Goal: Task Accomplishment & Management: Use online tool/utility

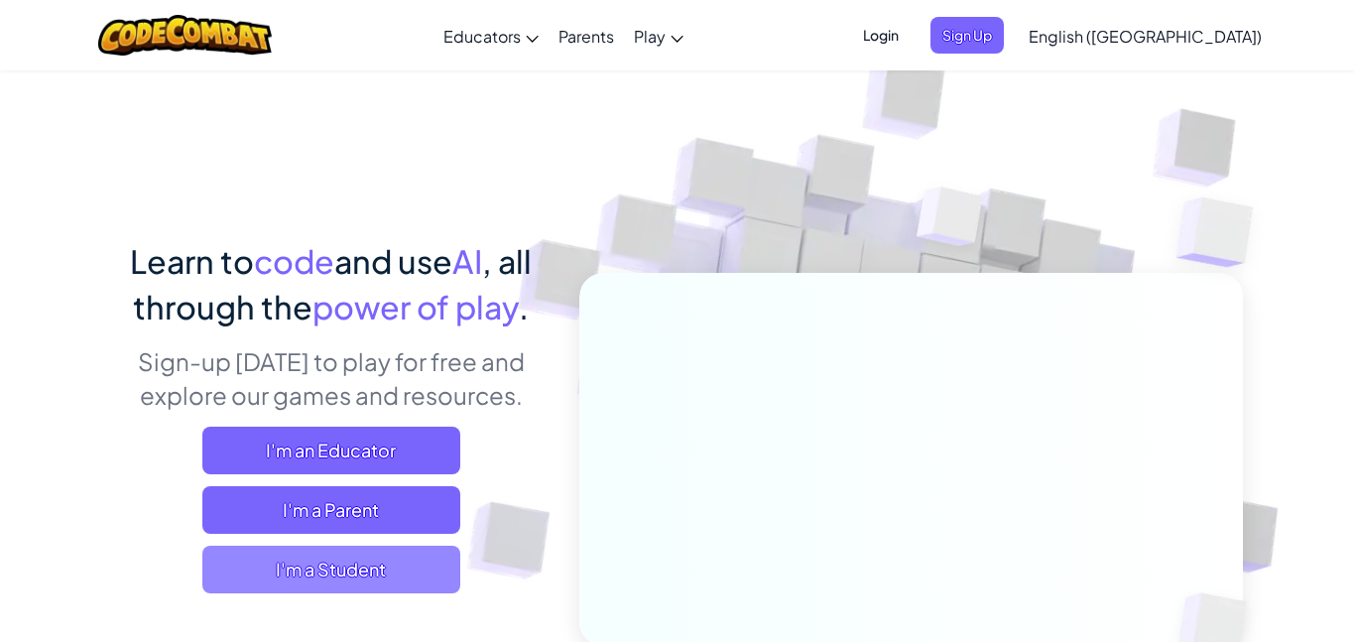
click at [414, 569] on span "I'm a Student" at bounding box center [331, 570] width 258 height 48
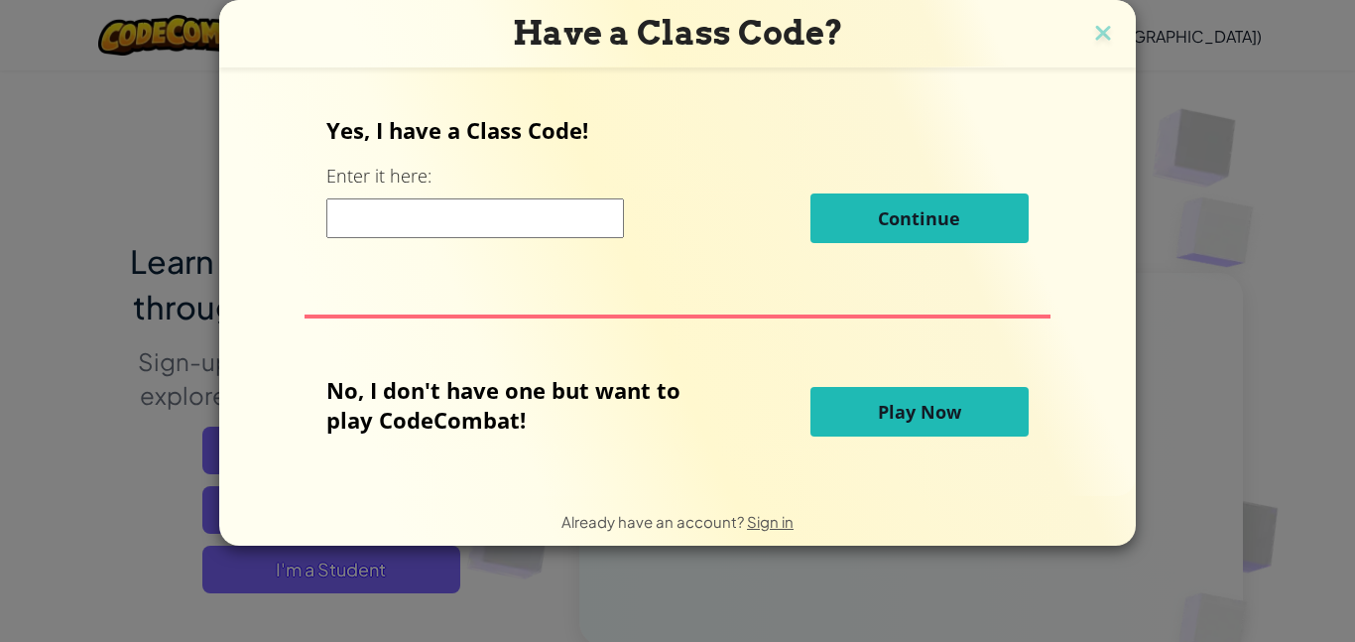
click at [929, 410] on span "Play Now" at bounding box center [919, 412] width 83 height 24
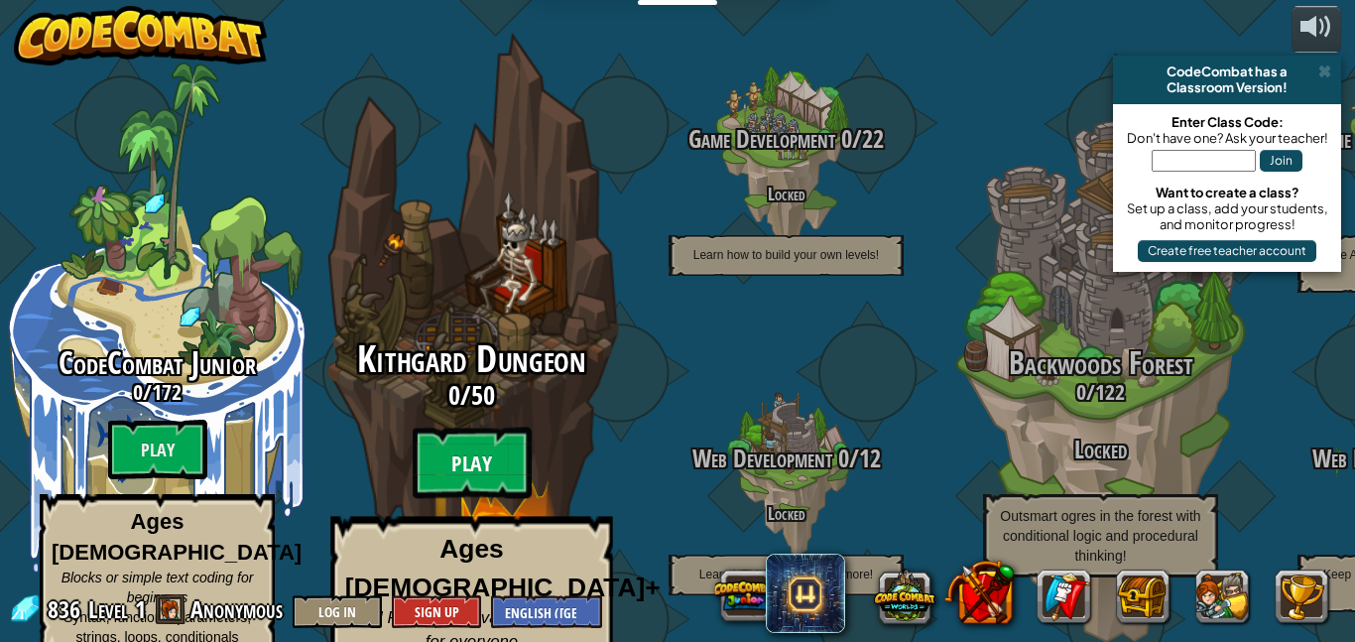
click at [507, 440] on btn "Play" at bounding box center [472, 463] width 119 height 71
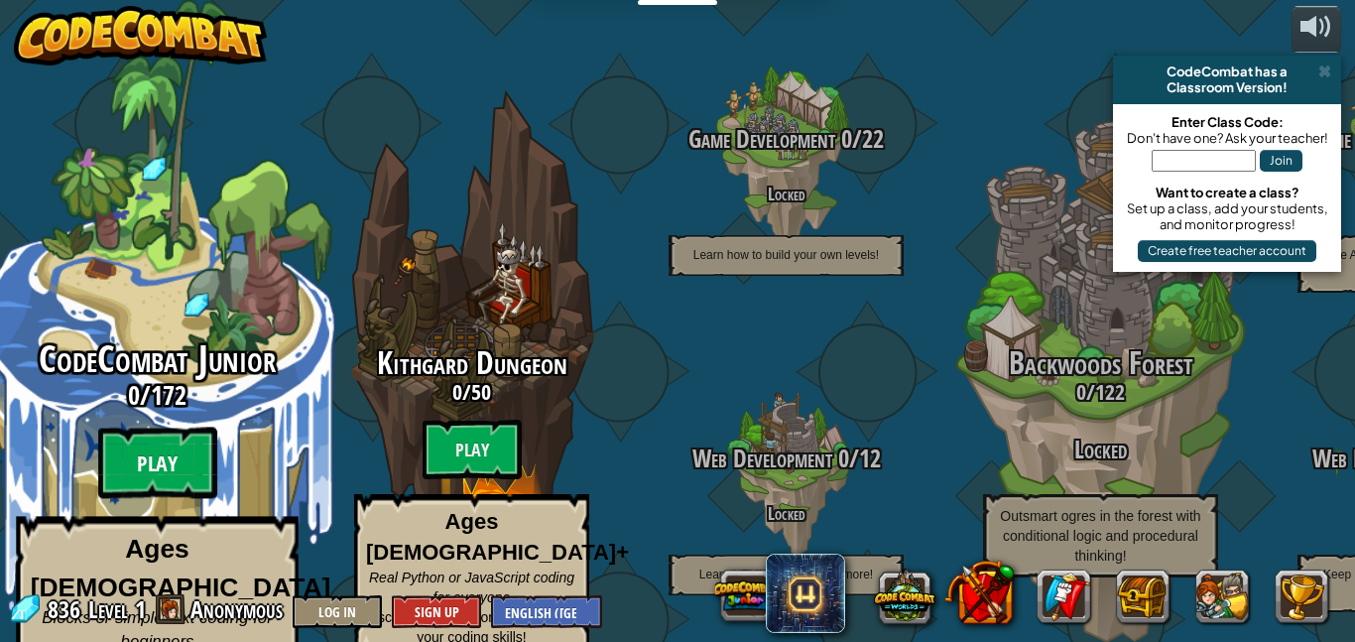
click at [173, 436] on btn "Play" at bounding box center [157, 463] width 119 height 71
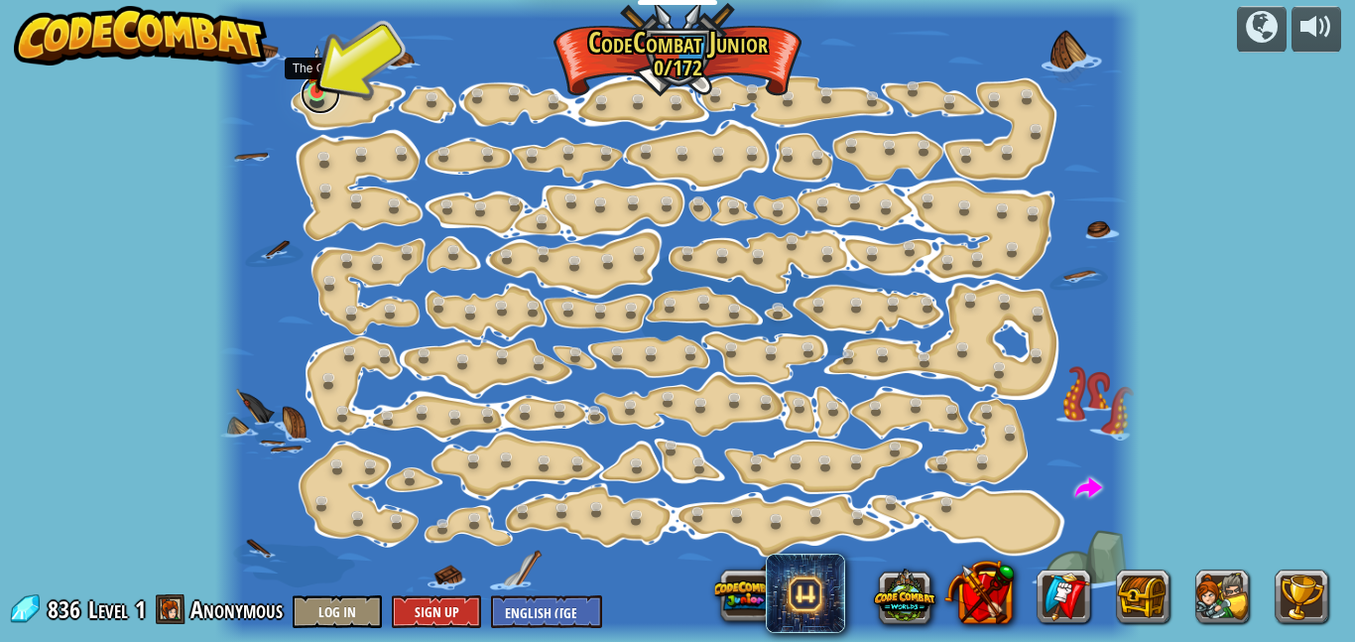
click at [315, 96] on link at bounding box center [321, 94] width 40 height 40
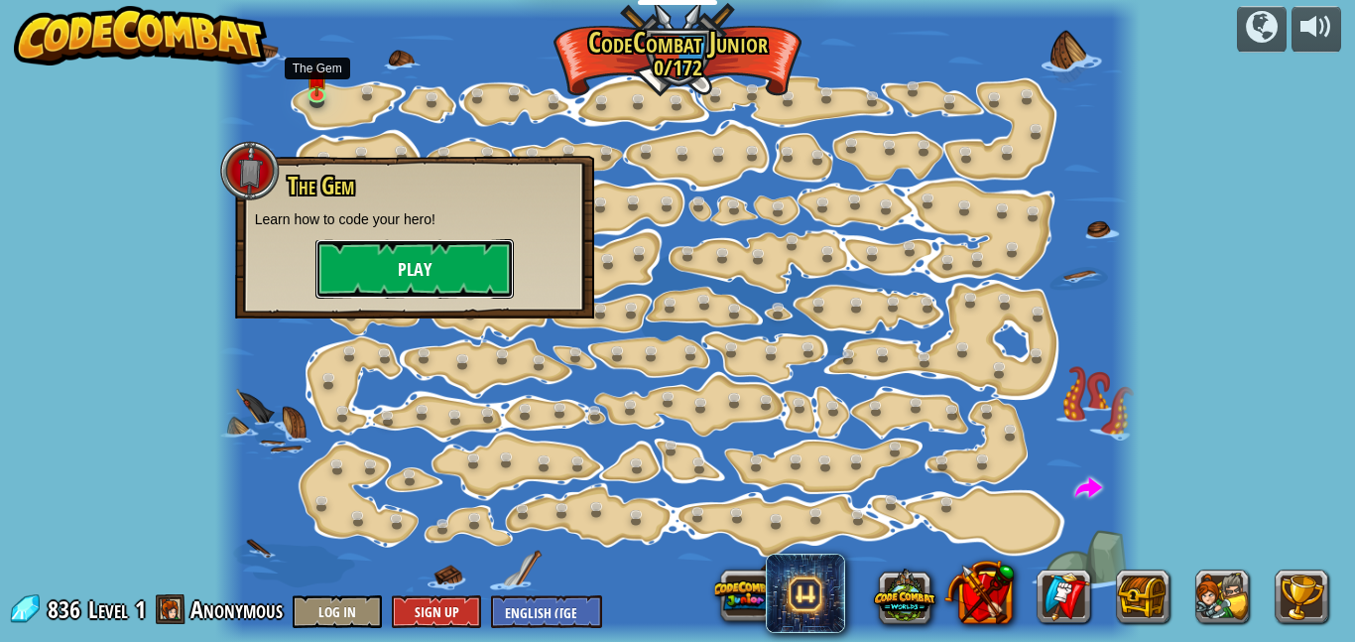
click at [385, 268] on button "Play" at bounding box center [415, 269] width 198 height 60
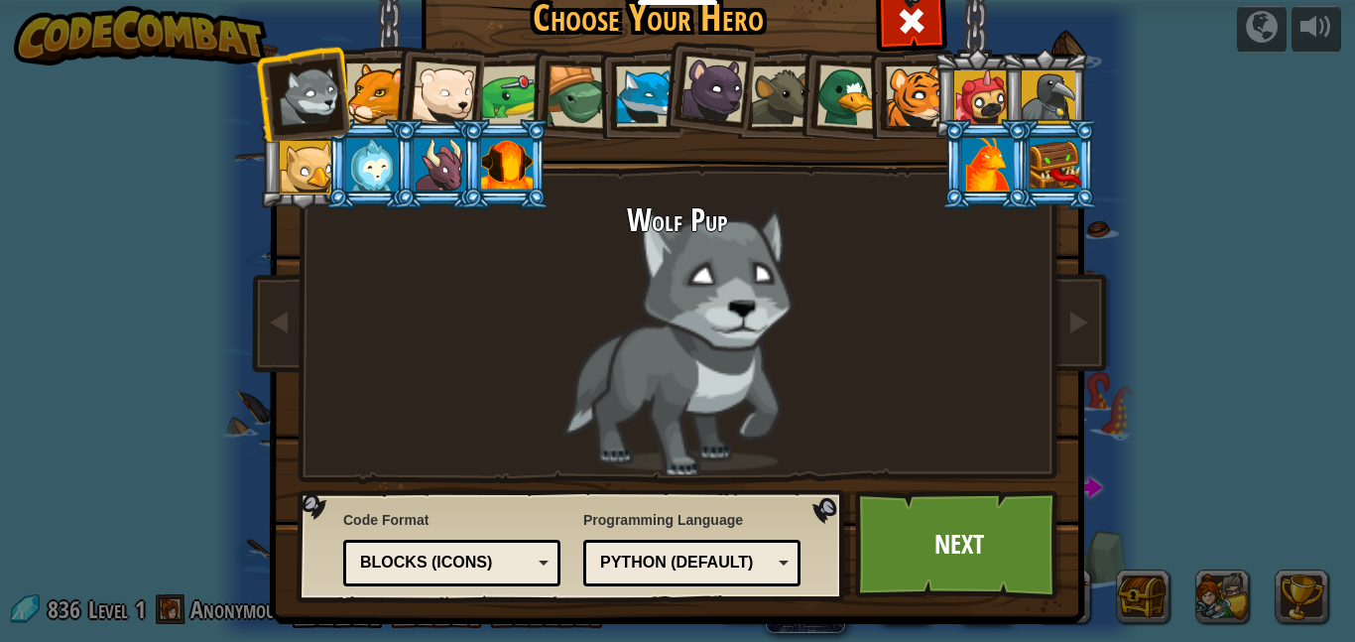
click at [364, 82] on div at bounding box center [376, 94] width 61 height 61
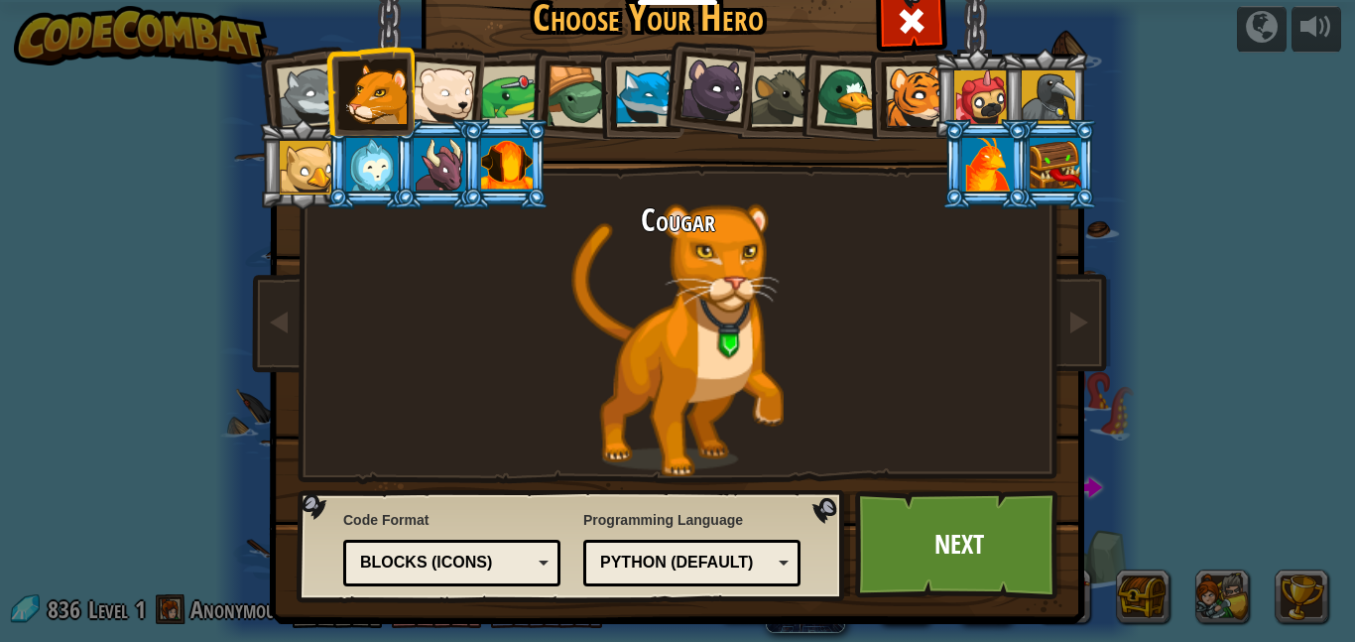
click at [407, 96] on li at bounding box center [369, 91] width 89 height 90
click at [1064, 161] on div at bounding box center [1056, 165] width 52 height 54
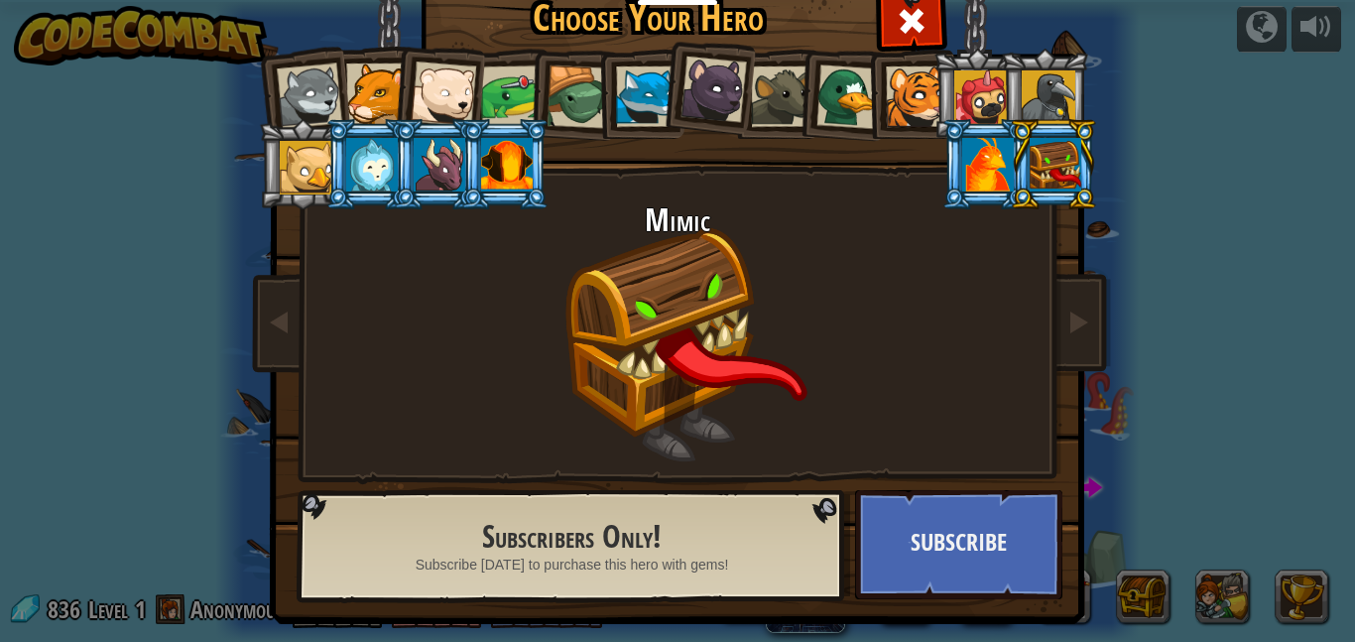
click at [982, 84] on div at bounding box center [982, 97] width 54 height 54
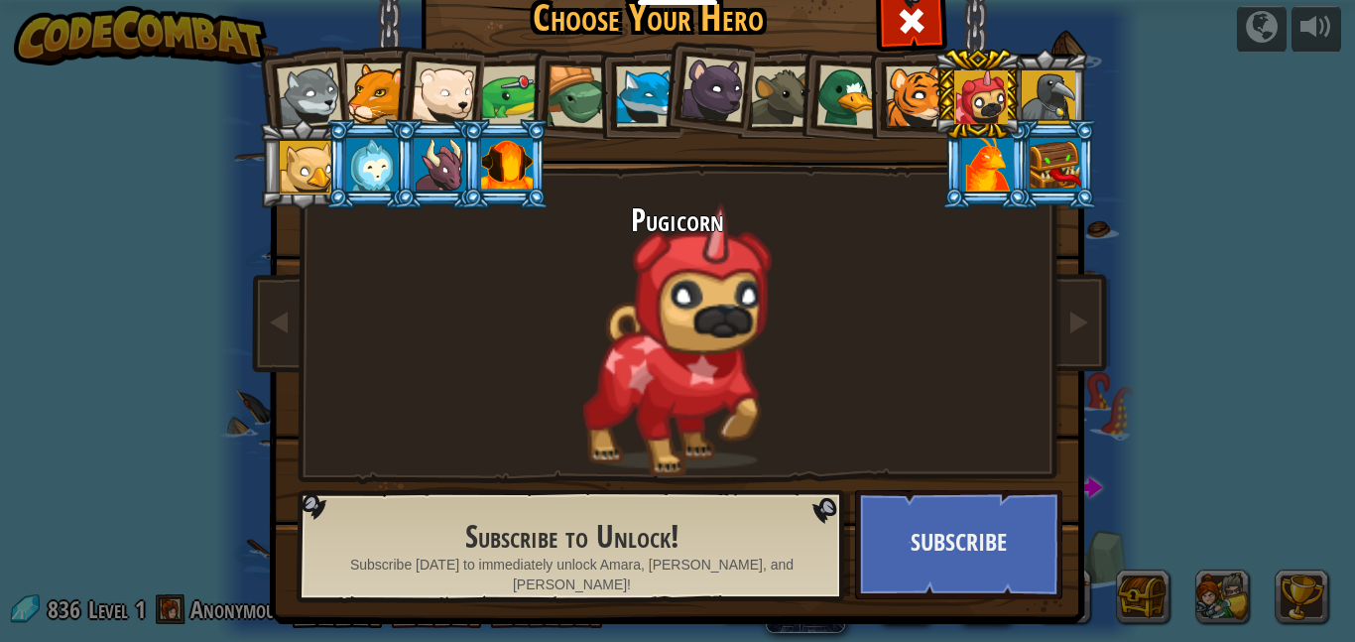
click at [837, 83] on div at bounding box center [849, 96] width 64 height 64
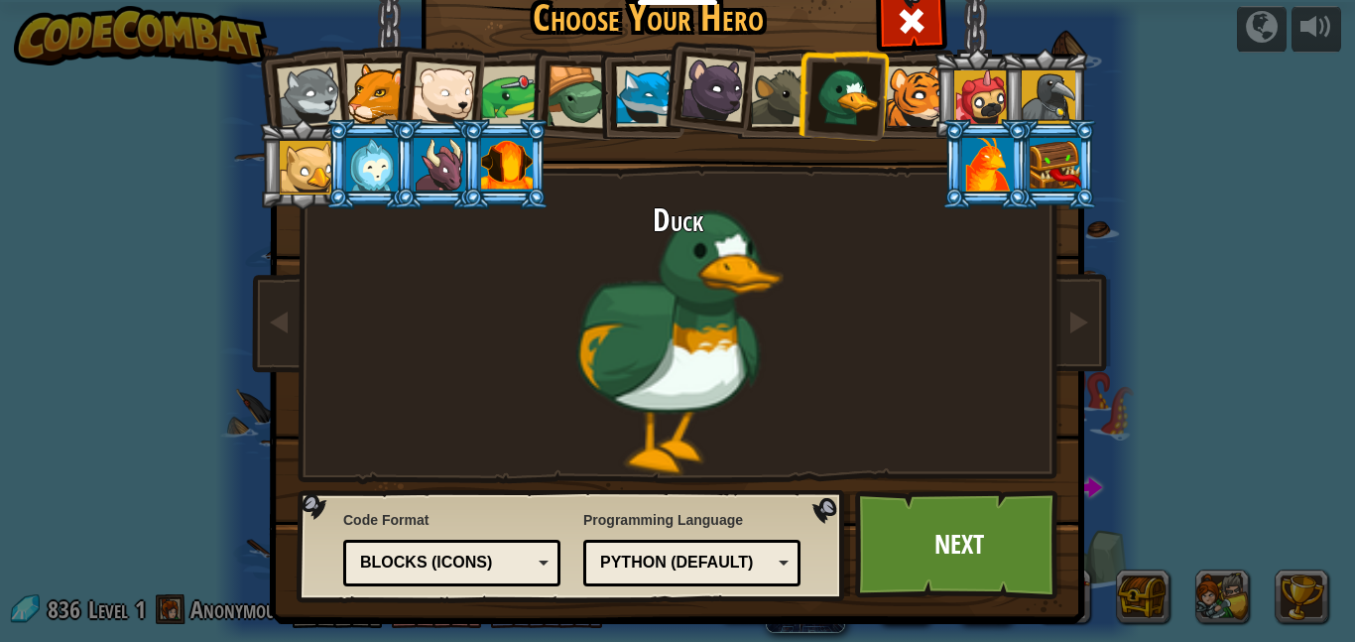
click at [255, 148] on img at bounding box center [681, 269] width 859 height 710
click at [296, 152] on div at bounding box center [307, 168] width 54 height 54
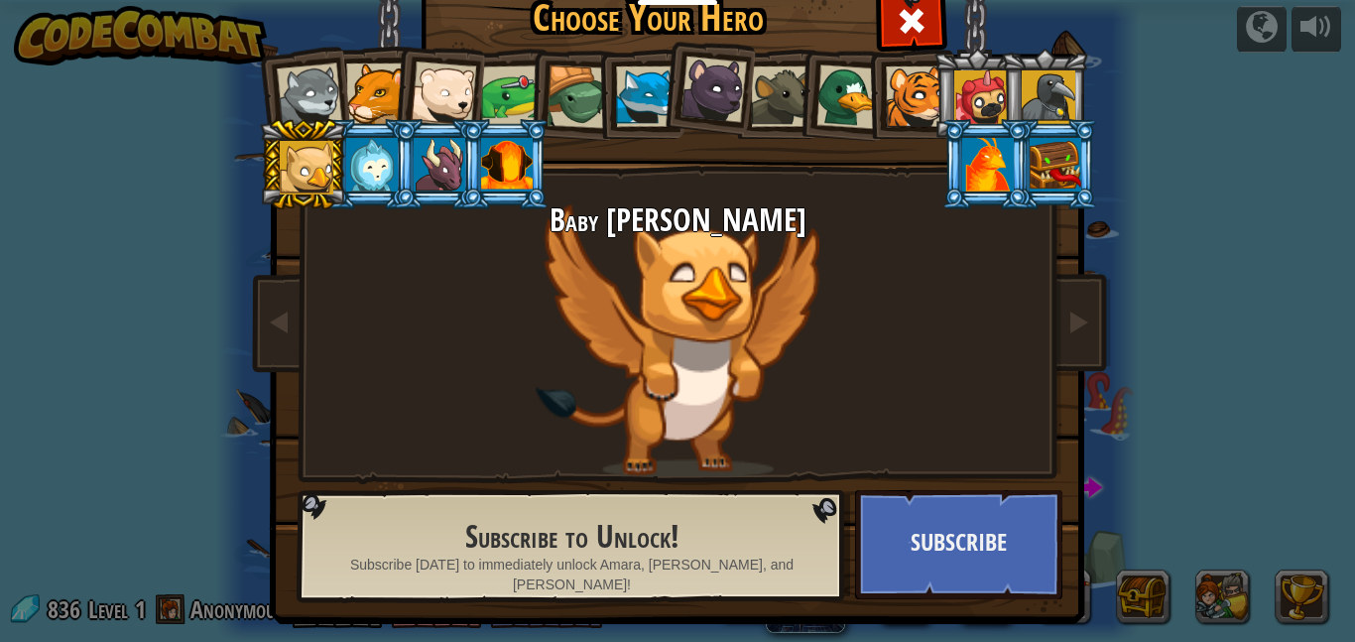
click at [481, 82] on li at bounding box center [437, 90] width 97 height 97
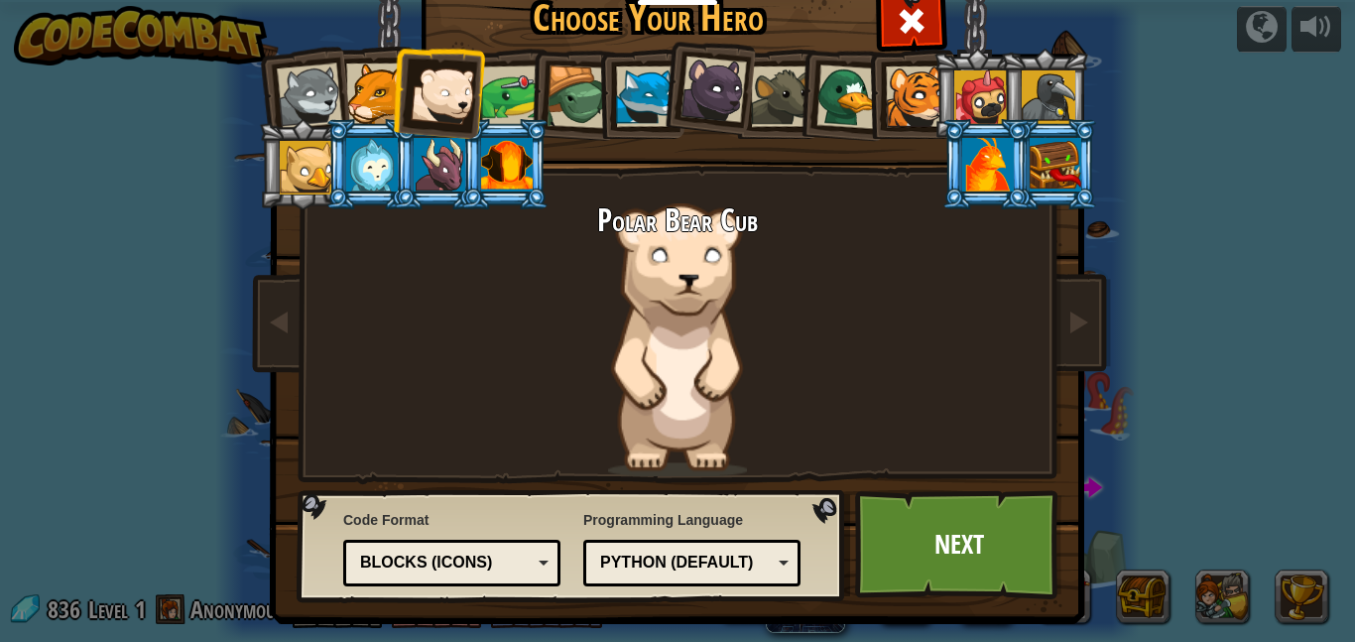
click at [504, 83] on div at bounding box center [512, 96] width 62 height 62
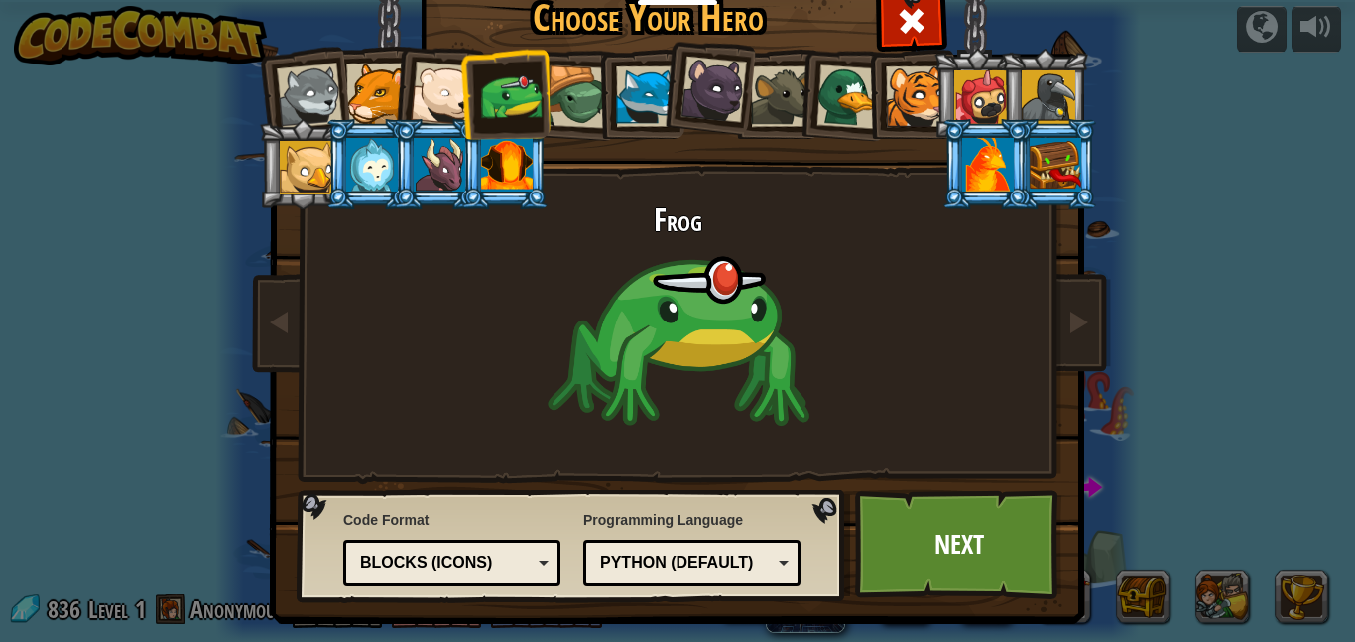
click at [591, 89] on div at bounding box center [579, 97] width 64 height 64
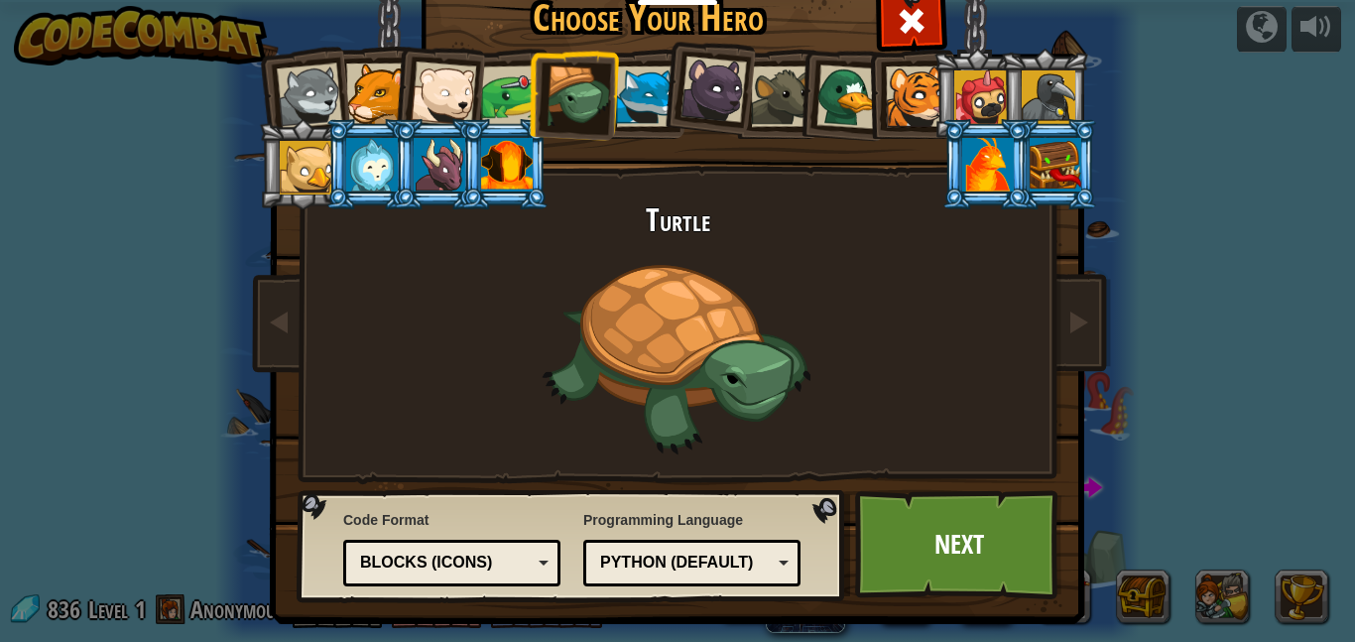
click at [623, 93] on div at bounding box center [646, 96] width 61 height 61
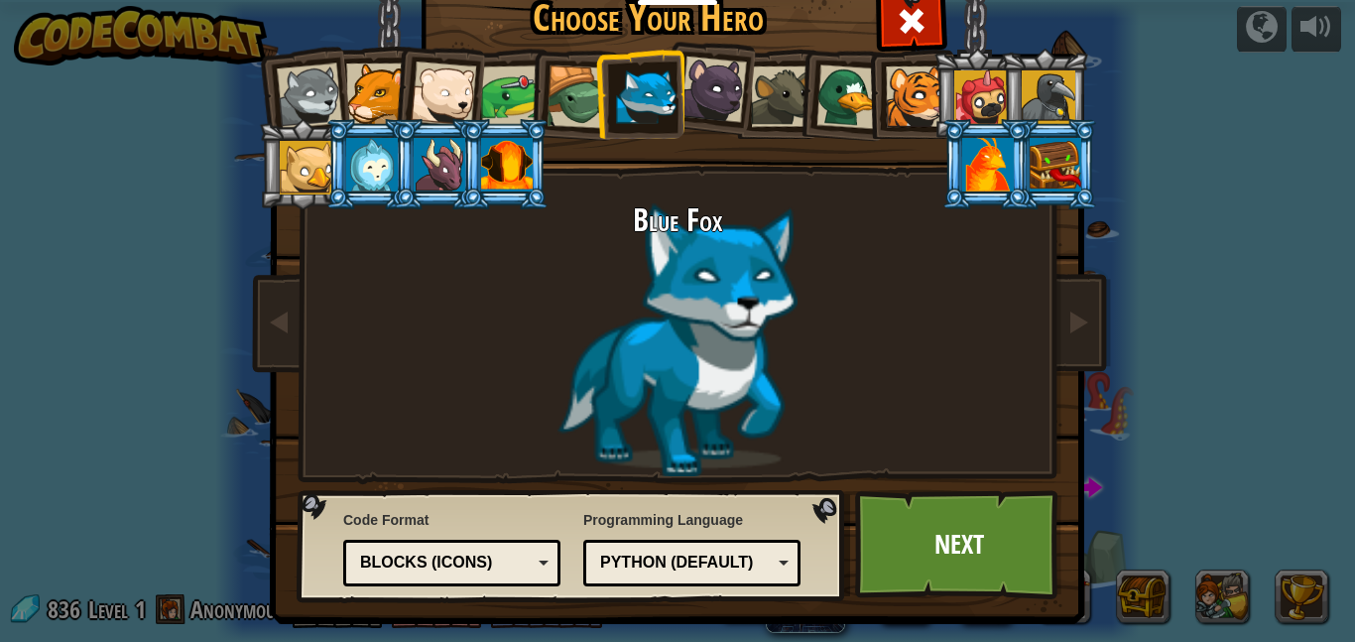
click at [698, 99] on div at bounding box center [714, 90] width 66 height 66
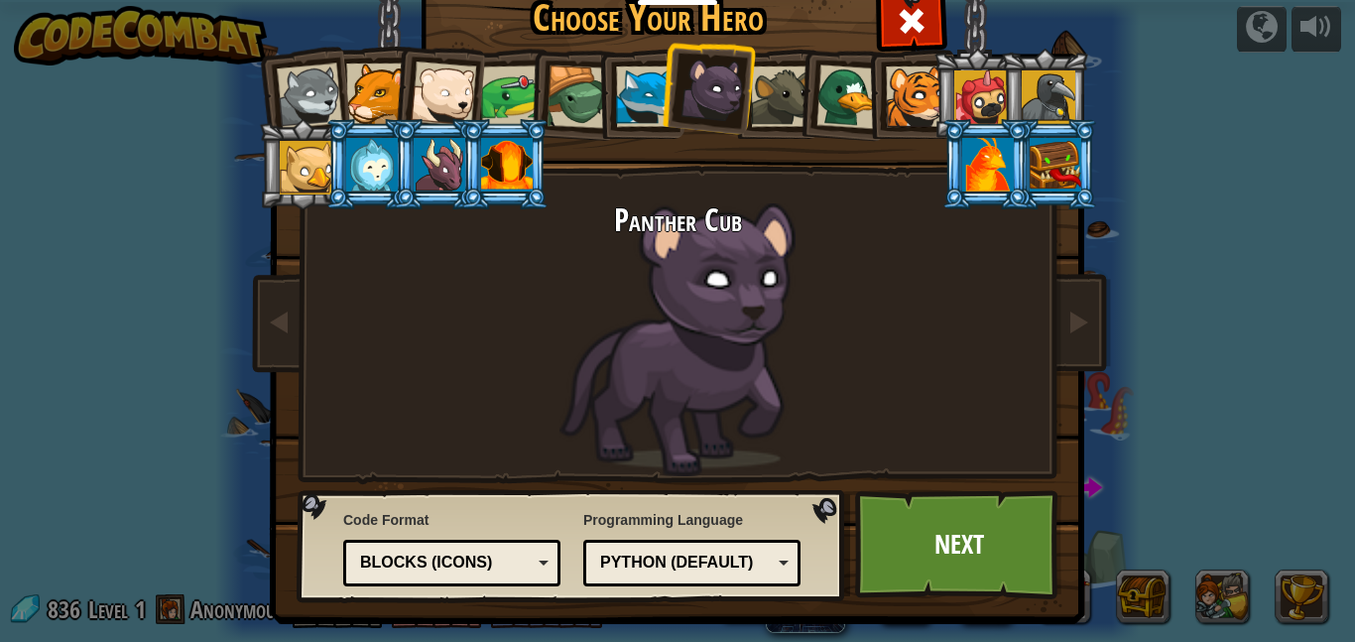
click at [749, 107] on li at bounding box center [707, 86] width 98 height 99
click at [918, 58] on li at bounding box center [909, 94] width 89 height 90
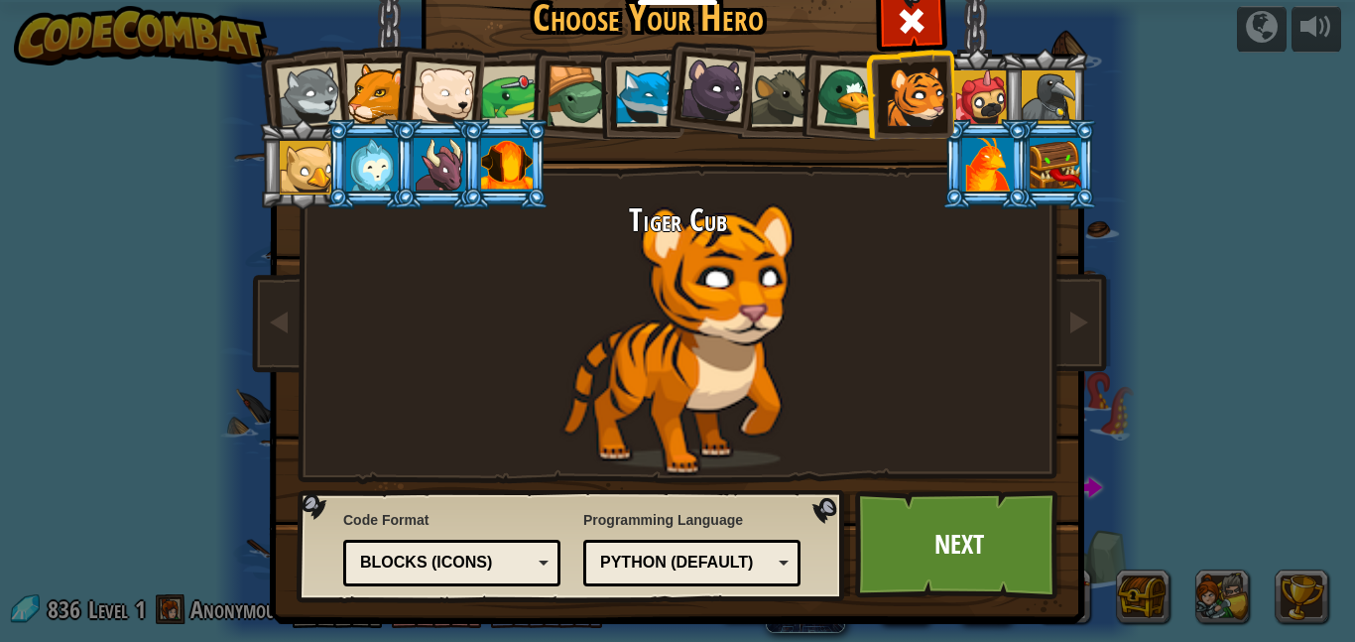
click at [656, 97] on div at bounding box center [646, 96] width 61 height 61
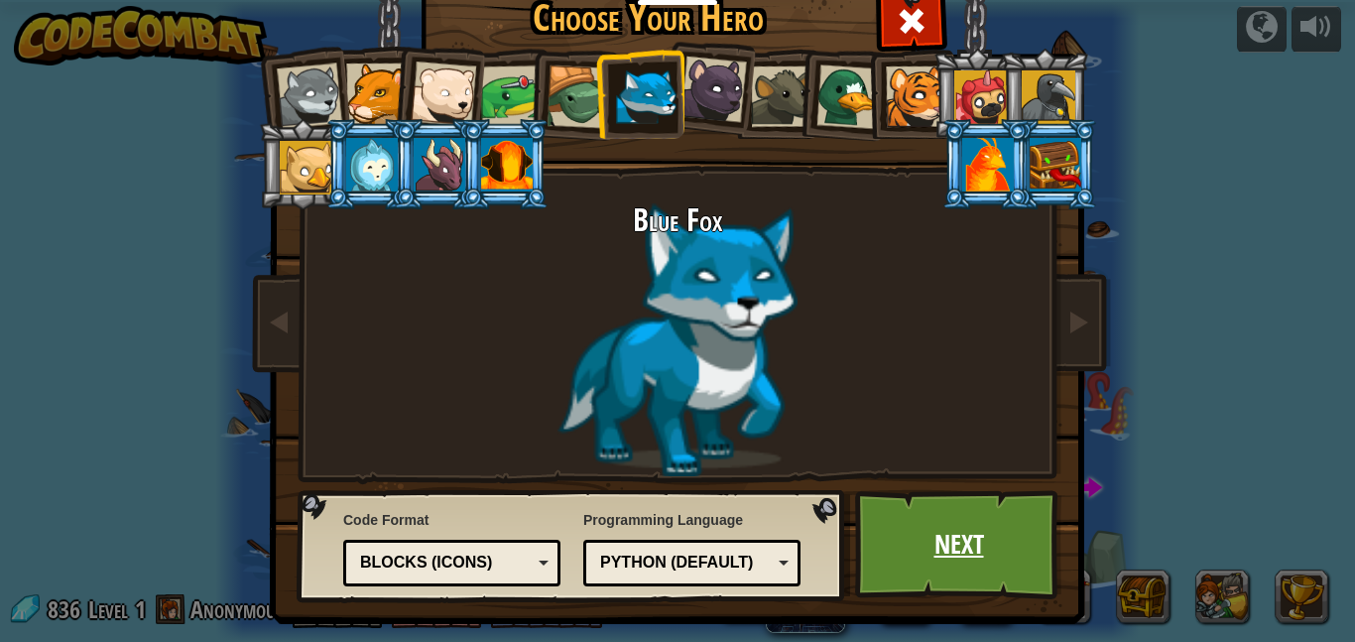
click at [961, 596] on link "Next" at bounding box center [958, 544] width 207 height 109
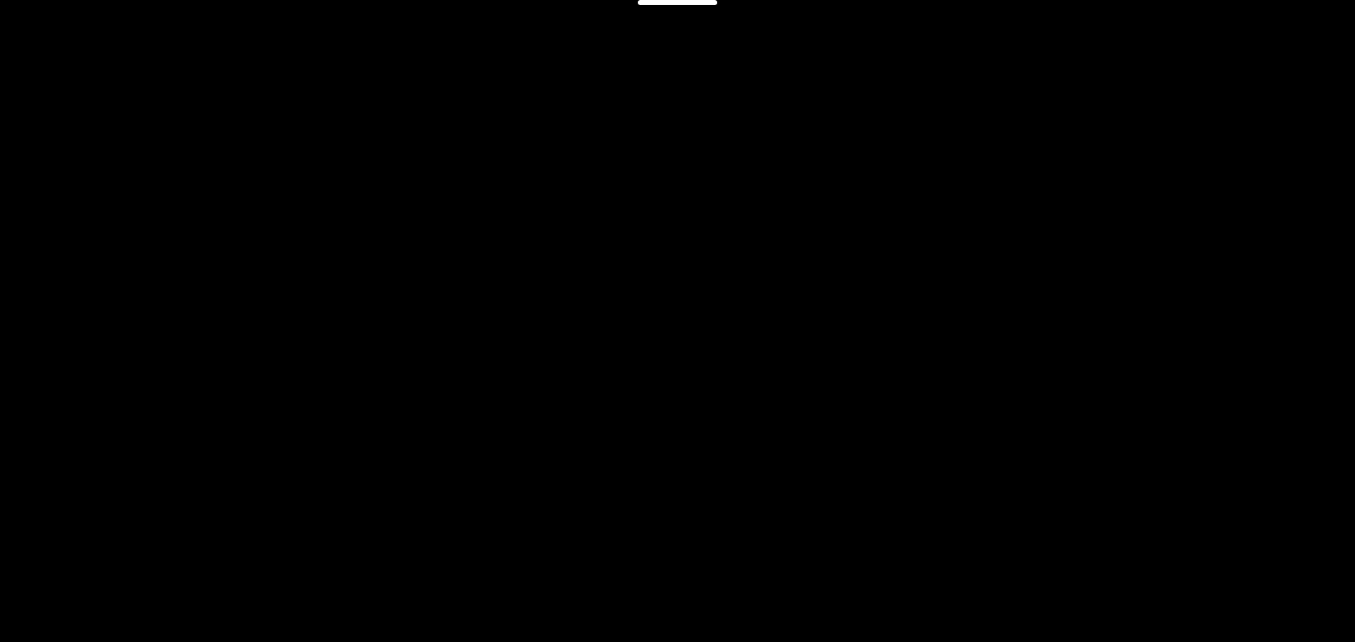
click at [953, 559] on div "The Gem Goals Start Level Error loading from server. Try refreshing the page. Y…" at bounding box center [677, 321] width 1355 height 642
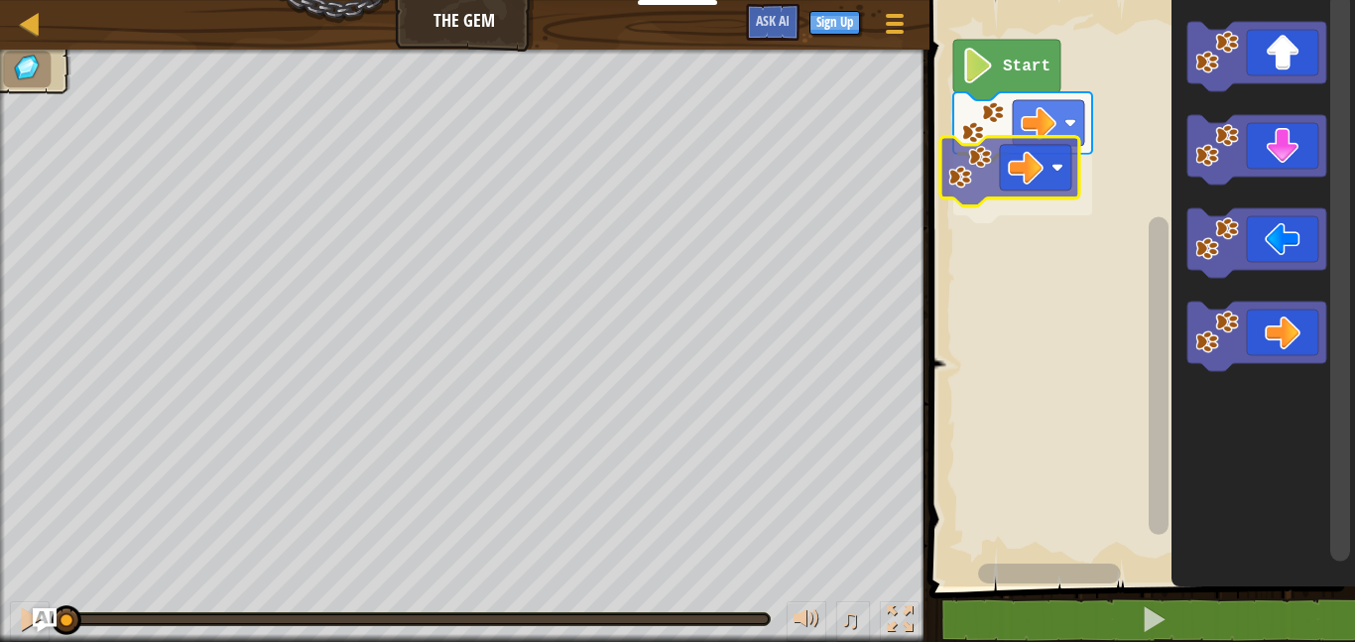
click at [994, 180] on div "Start" at bounding box center [1140, 288] width 432 height 596
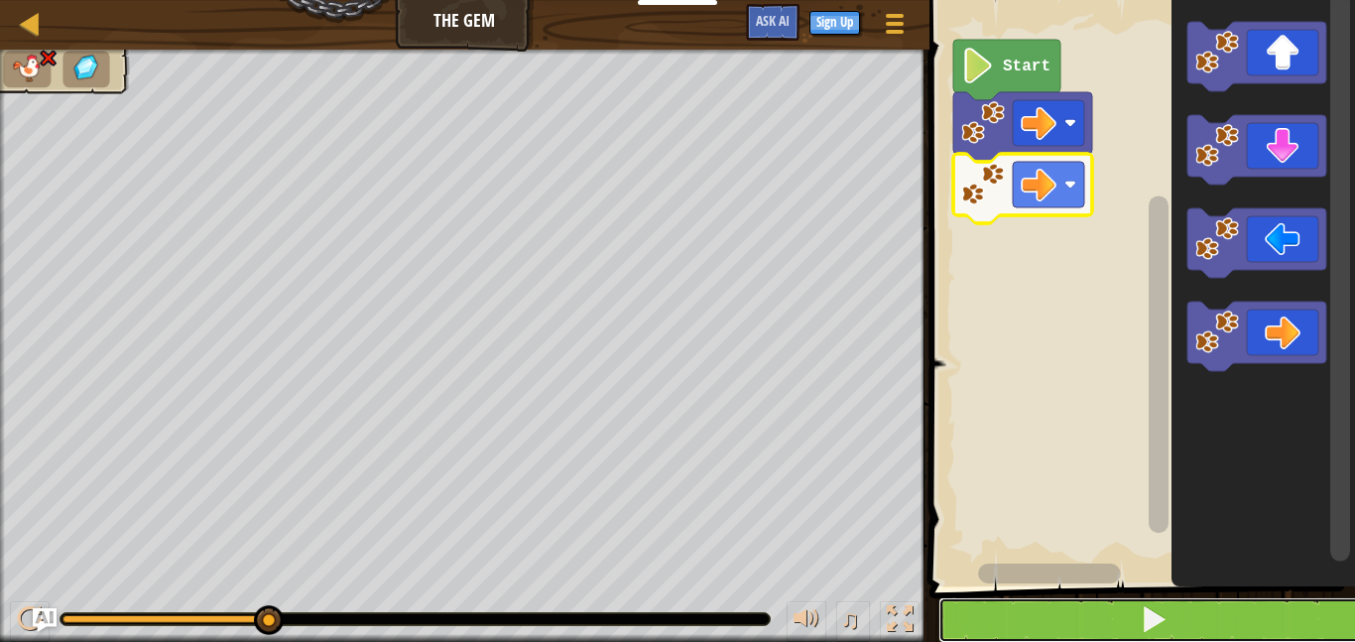
click at [1191, 599] on button at bounding box center [1155, 620] width 432 height 46
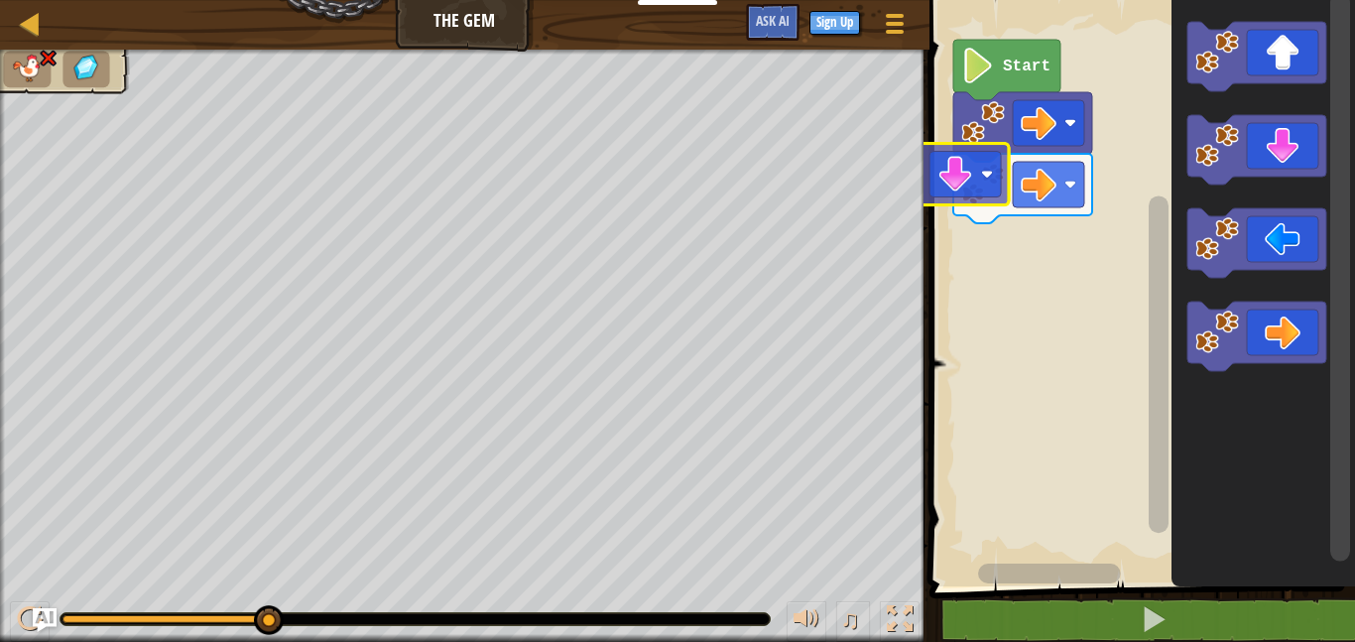
click at [971, 152] on div "Start" at bounding box center [1140, 288] width 432 height 596
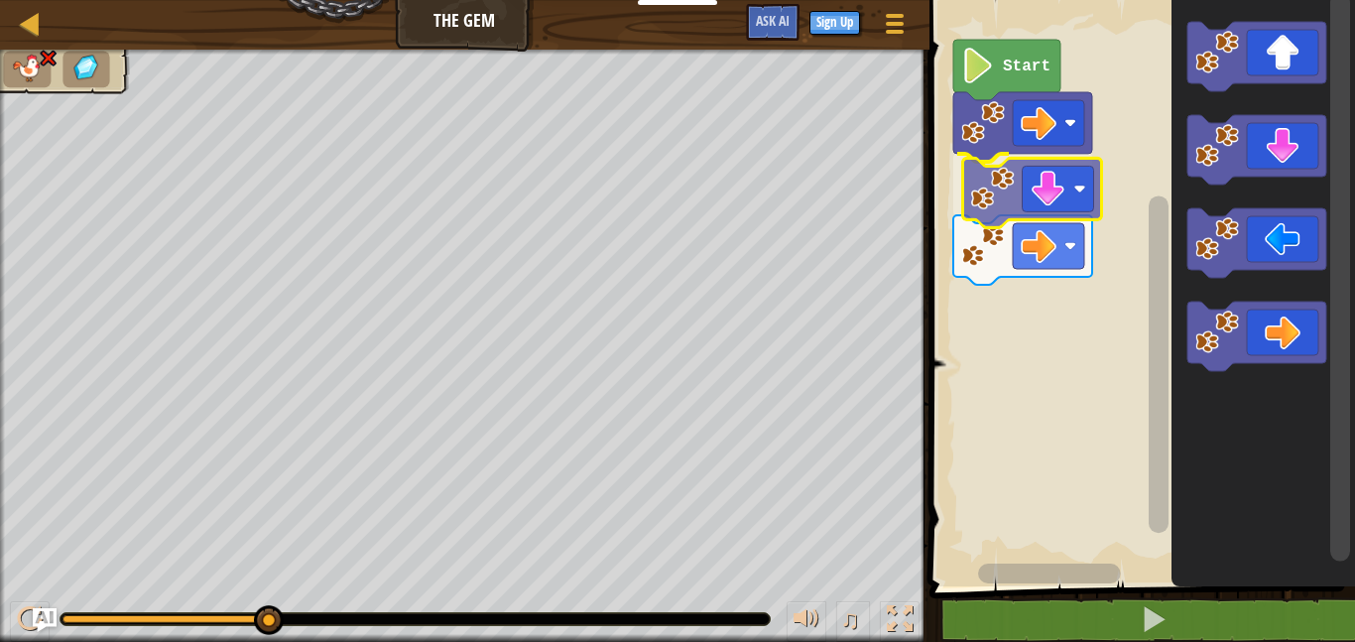
click at [1002, 187] on div "Start" at bounding box center [1140, 288] width 432 height 596
